Goal: Transaction & Acquisition: Purchase product/service

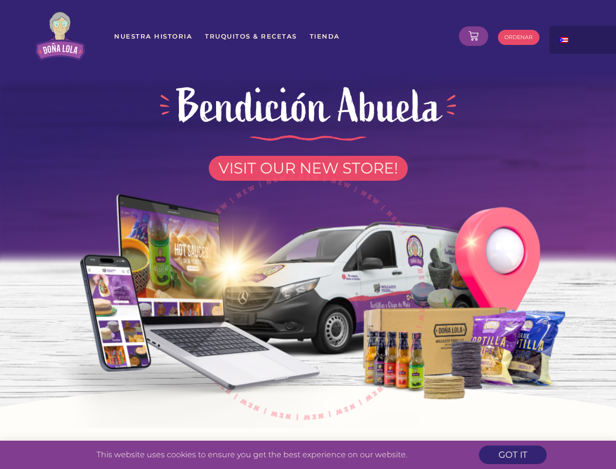
click at [308, 234] on img at bounding box center [308, 292] width 555 height 272
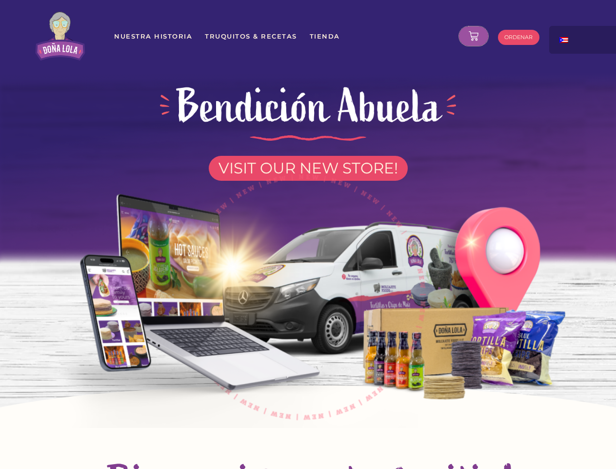
click at [474, 36] on icon at bounding box center [474, 36] width 10 height 10
click at [584, 40] on div at bounding box center [599, 36] width 98 height 20
